Goal: Check status: Check status

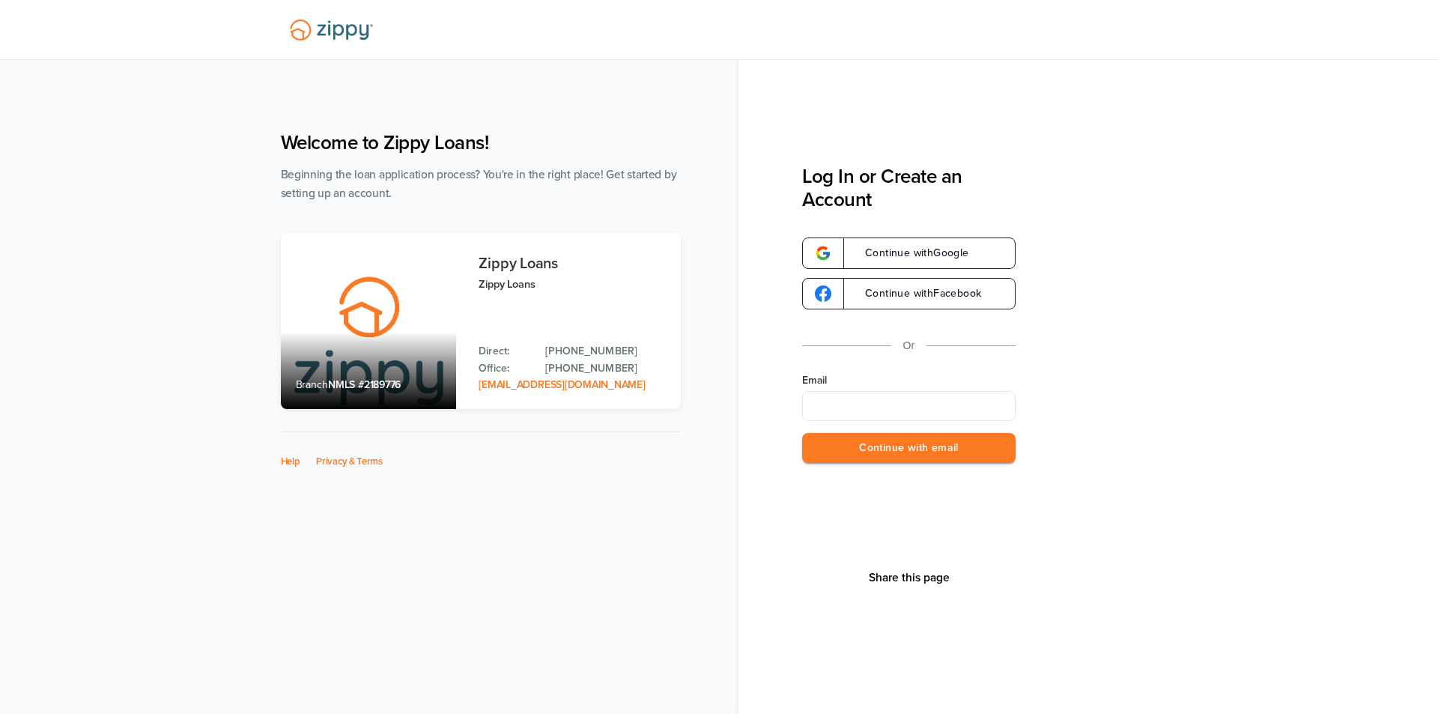
type input "**********"
click at [877, 444] on button "Continue with email" at bounding box center [908, 448] width 213 height 31
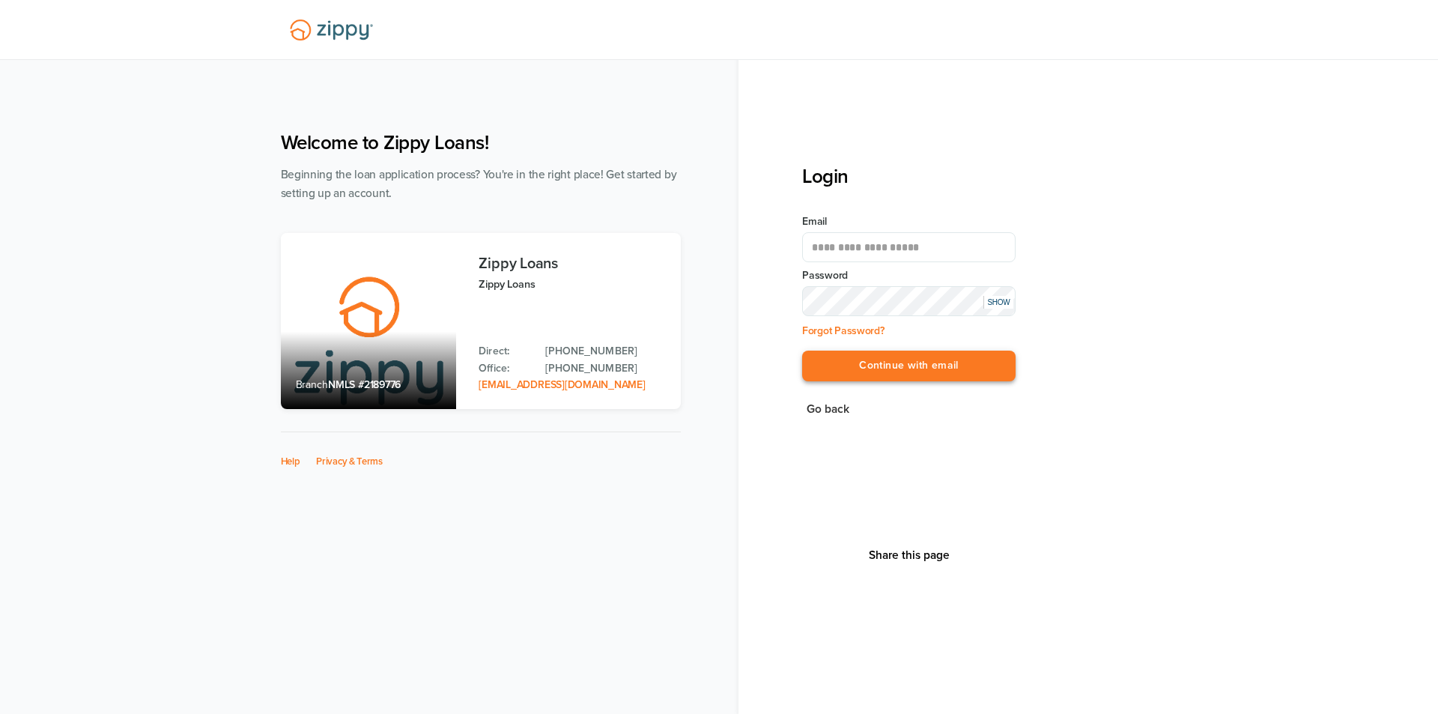
click at [889, 374] on button "Continue with email" at bounding box center [908, 365] width 213 height 31
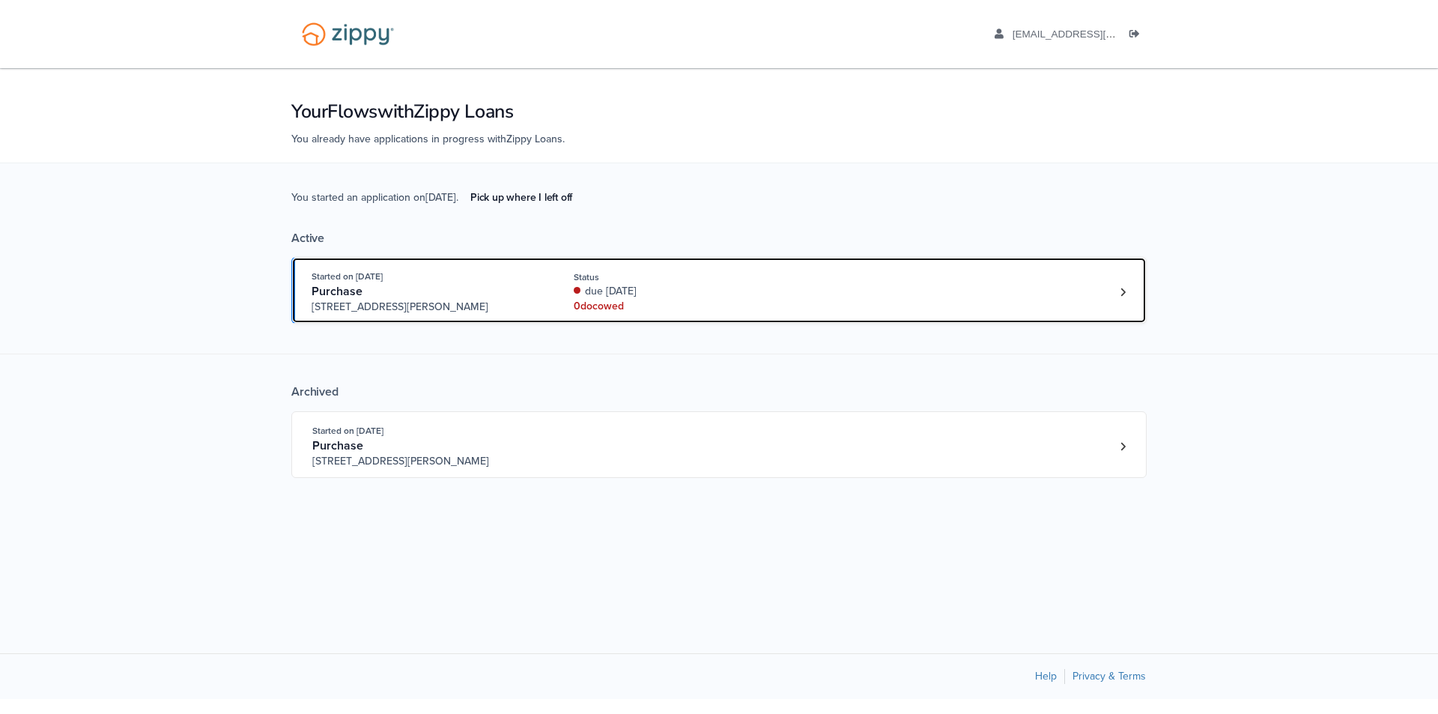
click at [871, 302] on div "Started on Aug. 27th, 2025 Purchase 3612 Hawthorn Dr, Jackson, MI, 49201 Status…" at bounding box center [711, 292] width 800 height 46
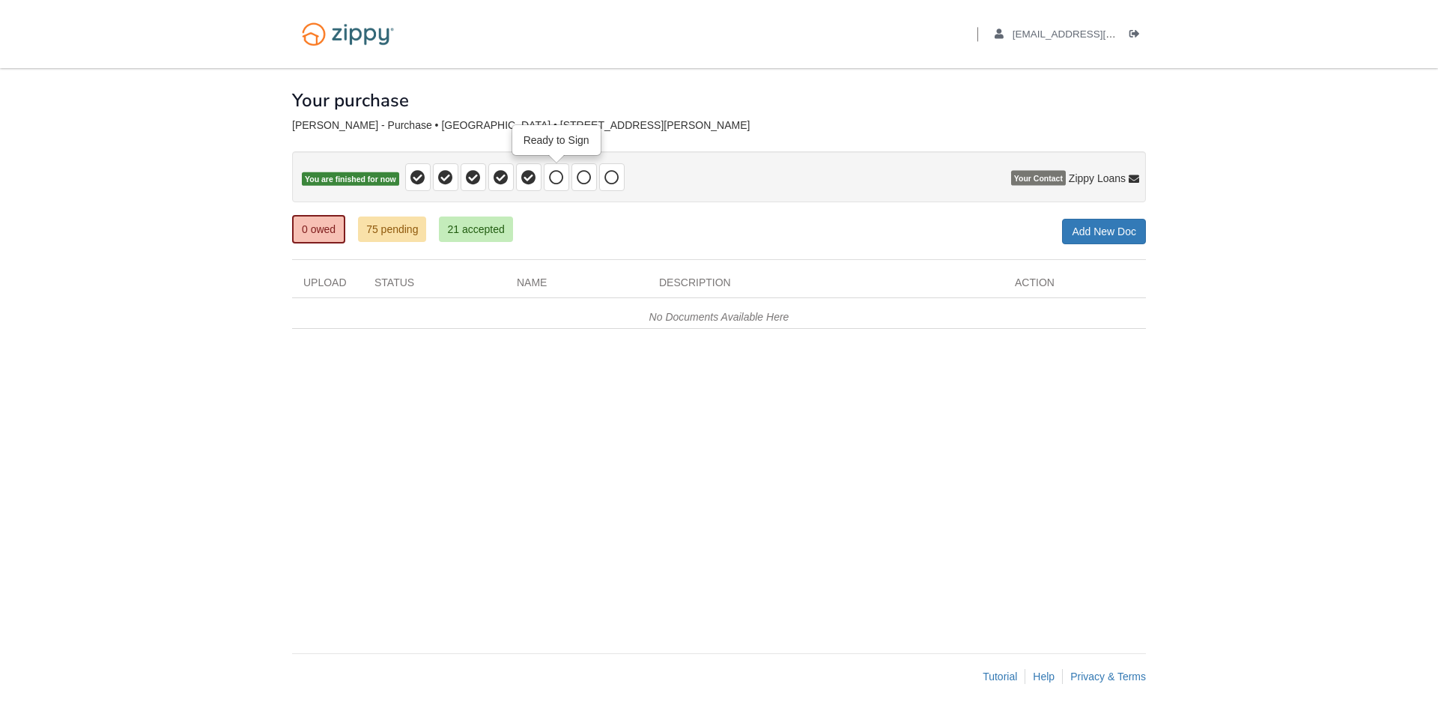
click at [566, 177] on span at bounding box center [556, 177] width 25 height 28
click at [599, 175] on span at bounding box center [611, 177] width 25 height 28
click at [623, 175] on span at bounding box center [611, 177] width 25 height 28
drag, startPoint x: 0, startPoint y: 0, endPoint x: 924, endPoint y: 24, distance: 924.2
click at [924, 24] on div "Back to My Flows [EMAIL_ADDRESS][DOMAIN_NAME] Logout" at bounding box center [1013, 34] width 266 height 68
